Goal: Information Seeking & Learning: Understand process/instructions

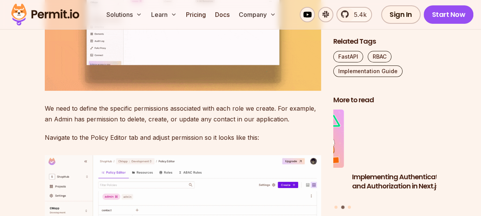
scroll to position [2753, 0]
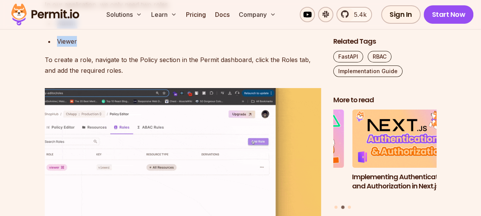
drag, startPoint x: 58, startPoint y: 130, endPoint x: 80, endPoint y: 146, distance: 27.5
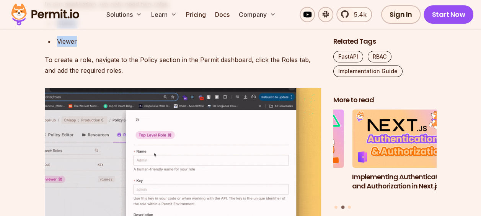
click at [80, 47] on ul "Admin Viewer" at bounding box center [183, 32] width 276 height 29
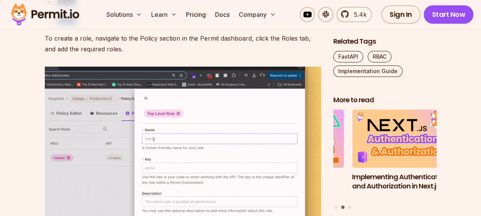
scroll to position [2791, 0]
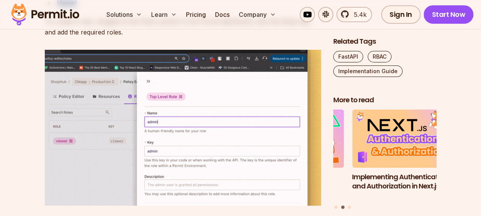
click at [93, 8] on div "Viewer" at bounding box center [189, 3] width 264 height 11
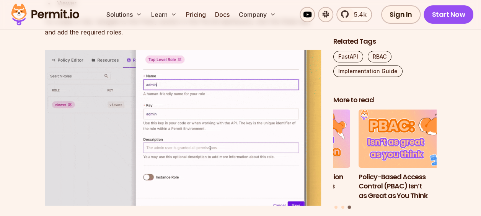
drag, startPoint x: 75, startPoint y: 94, endPoint x: 58, endPoint y: 94, distance: 16.8
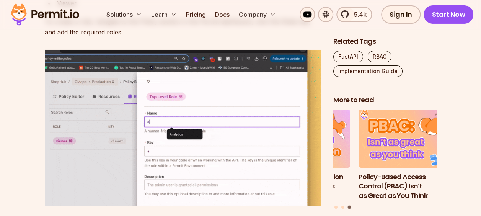
drag, startPoint x: 58, startPoint y: 94, endPoint x: 76, endPoint y: 94, distance: 17.6
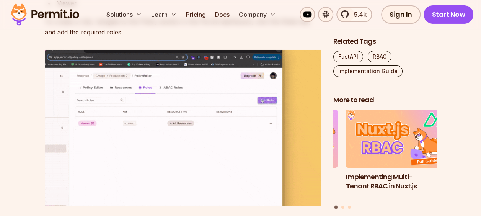
drag, startPoint x: 75, startPoint y: 94, endPoint x: 50, endPoint y: 94, distance: 24.9
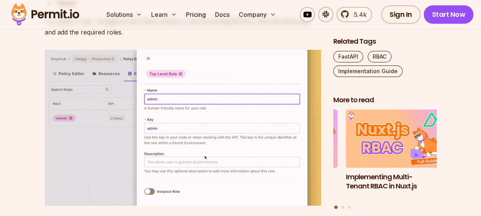
drag, startPoint x: 74, startPoint y: 93, endPoint x: 54, endPoint y: 93, distance: 19.5
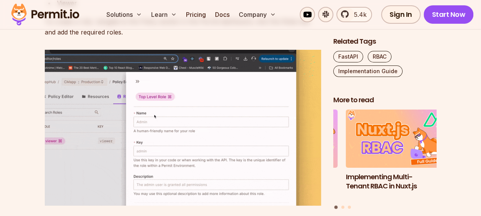
drag, startPoint x: 76, startPoint y: 92, endPoint x: 56, endPoint y: 93, distance: 20.3
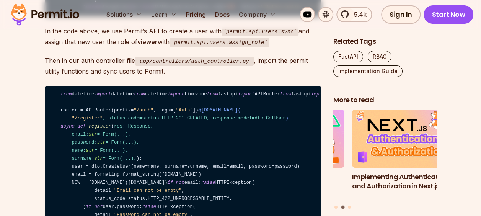
scroll to position [4320, 0]
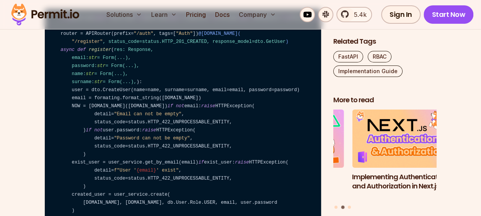
drag, startPoint x: 80, startPoint y: 91, endPoint x: 112, endPoint y: 92, distance: 31.4
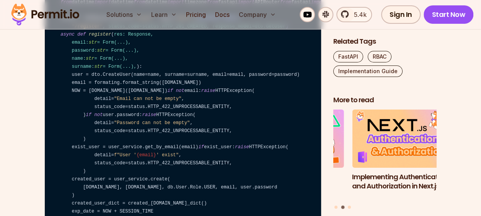
scroll to position [4358, 0]
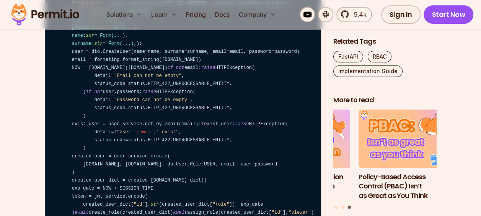
drag, startPoint x: 97, startPoint y: 61, endPoint x: 156, endPoint y: 110, distance: 76.6
drag, startPoint x: 130, startPoint y: 121, endPoint x: 52, endPoint y: 56, distance: 101.5
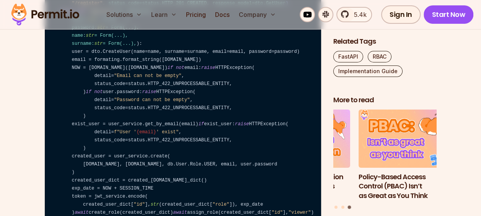
scroll to position [4320, 0]
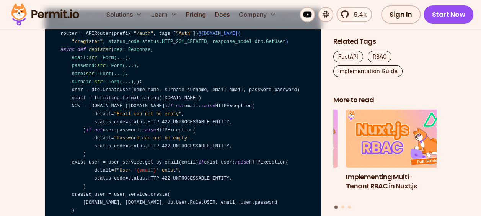
drag, startPoint x: 122, startPoint y: 130, endPoint x: 130, endPoint y: 130, distance: 8.0
